Goal: Browse casually

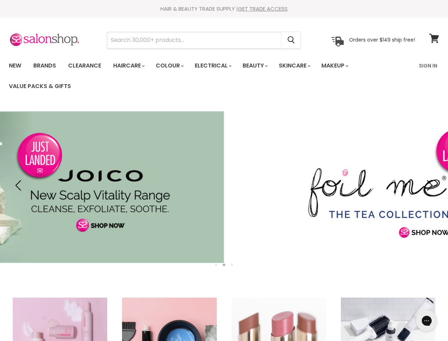
click at [195, 40] on input "Search" at bounding box center [194, 40] width 175 height 16
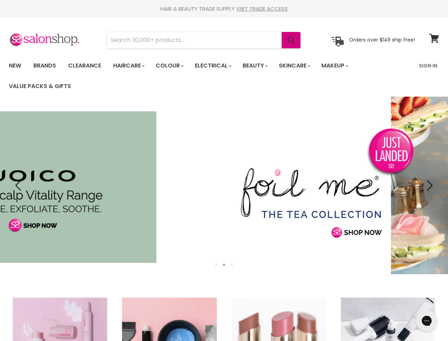
click at [292, 40] on icon "Search" at bounding box center [291, 40] width 7 height 7
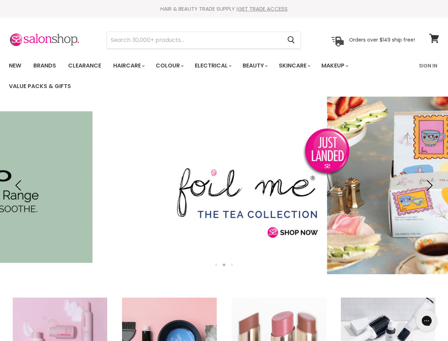
click at [131, 66] on link "Haircare" at bounding box center [128, 65] width 41 height 15
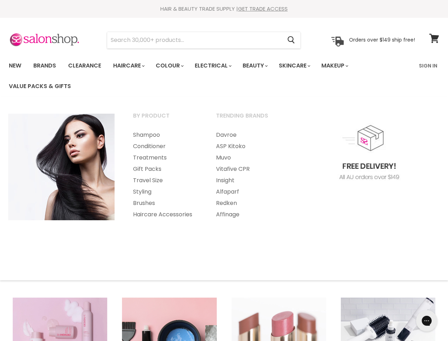
click at [173, 66] on link "Colour" at bounding box center [169, 65] width 38 height 15
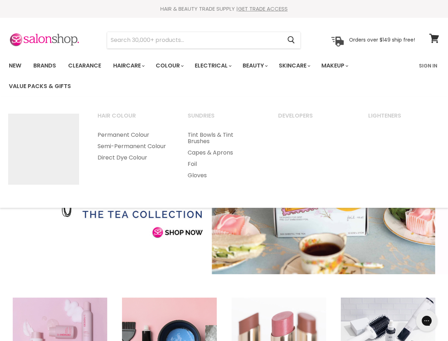
click at [218, 66] on link "Electrical" at bounding box center [212, 65] width 46 height 15
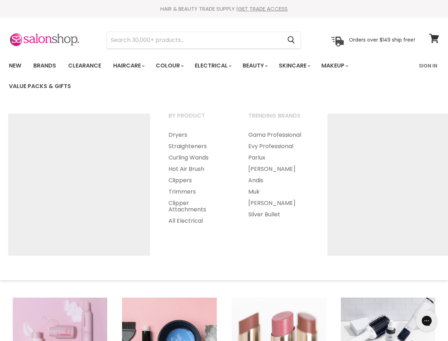
click at [261, 66] on link "Beauty" at bounding box center [254, 65] width 35 height 15
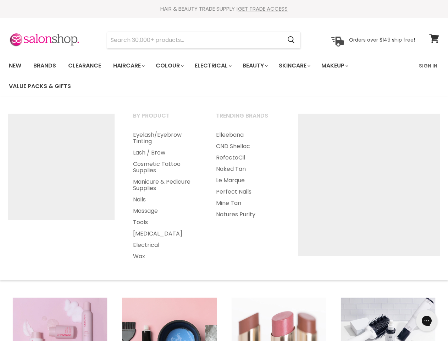
click at [302, 66] on link "Skincare" at bounding box center [294, 65] width 41 height 15
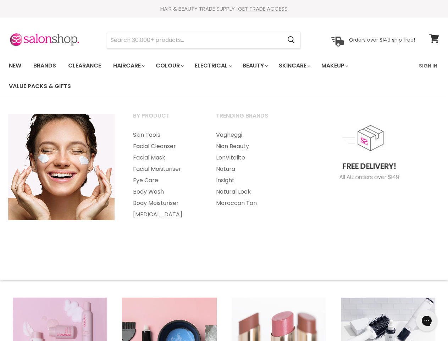
click at [344, 66] on link "Makeup" at bounding box center [334, 65] width 37 height 15
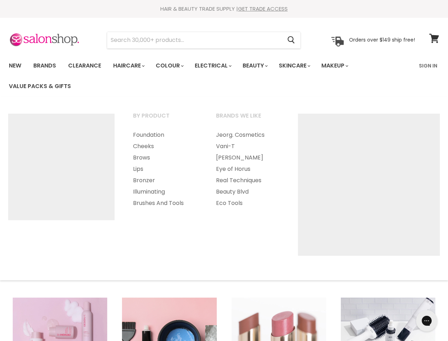
click at [20, 185] on img "Main menu" at bounding box center [61, 167] width 106 height 106
click at [429, 185] on img "Main menu" at bounding box center [369, 185] width 142 height 142
